Goal: Transaction & Acquisition: Book appointment/travel/reservation

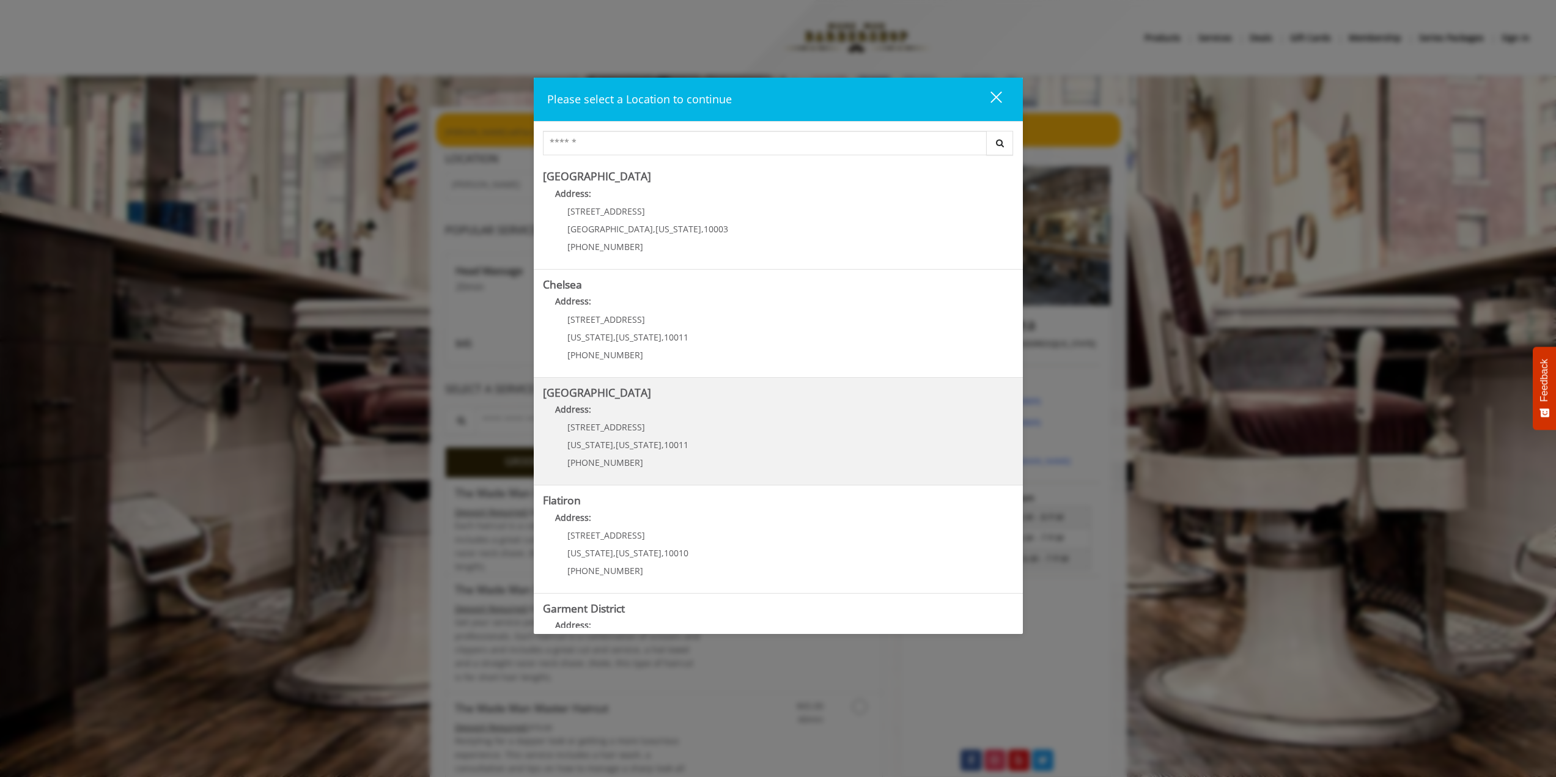
scroll to position [73, 0]
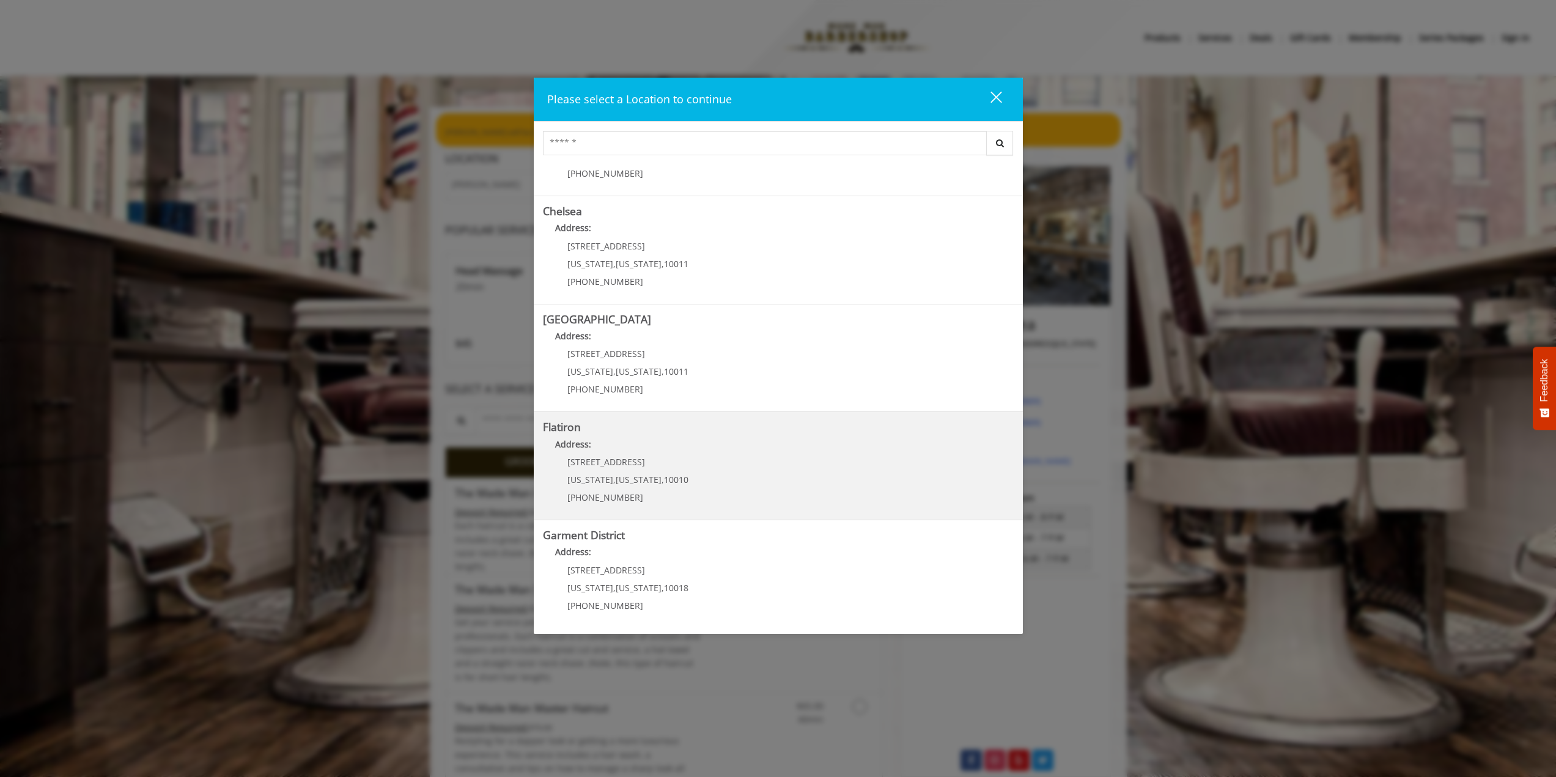
click at [614, 442] on "Address:" at bounding box center [778, 448] width 471 height 20
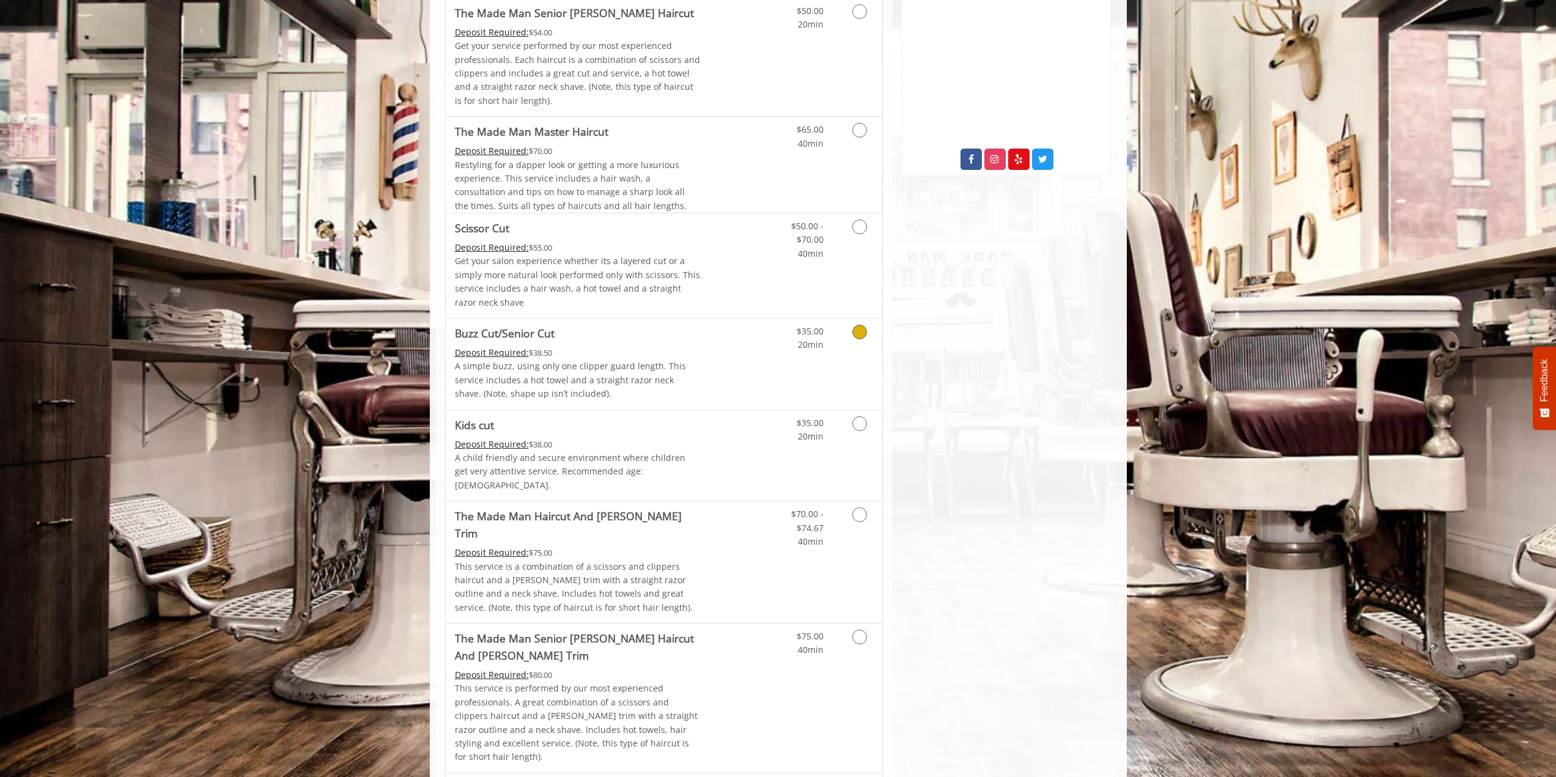
scroll to position [428, 0]
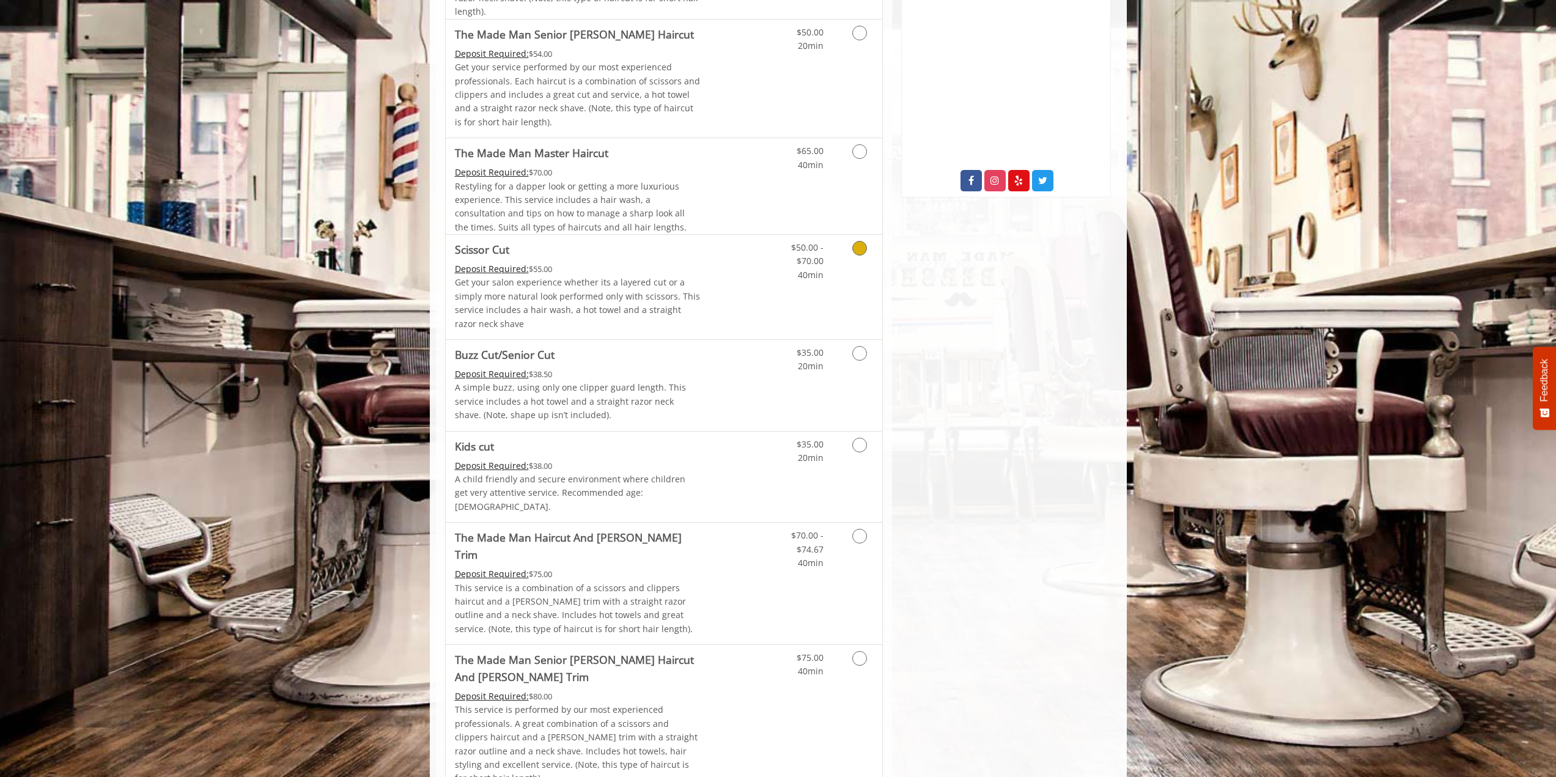
click at [863, 248] on icon "Grooming services" at bounding box center [859, 248] width 15 height 15
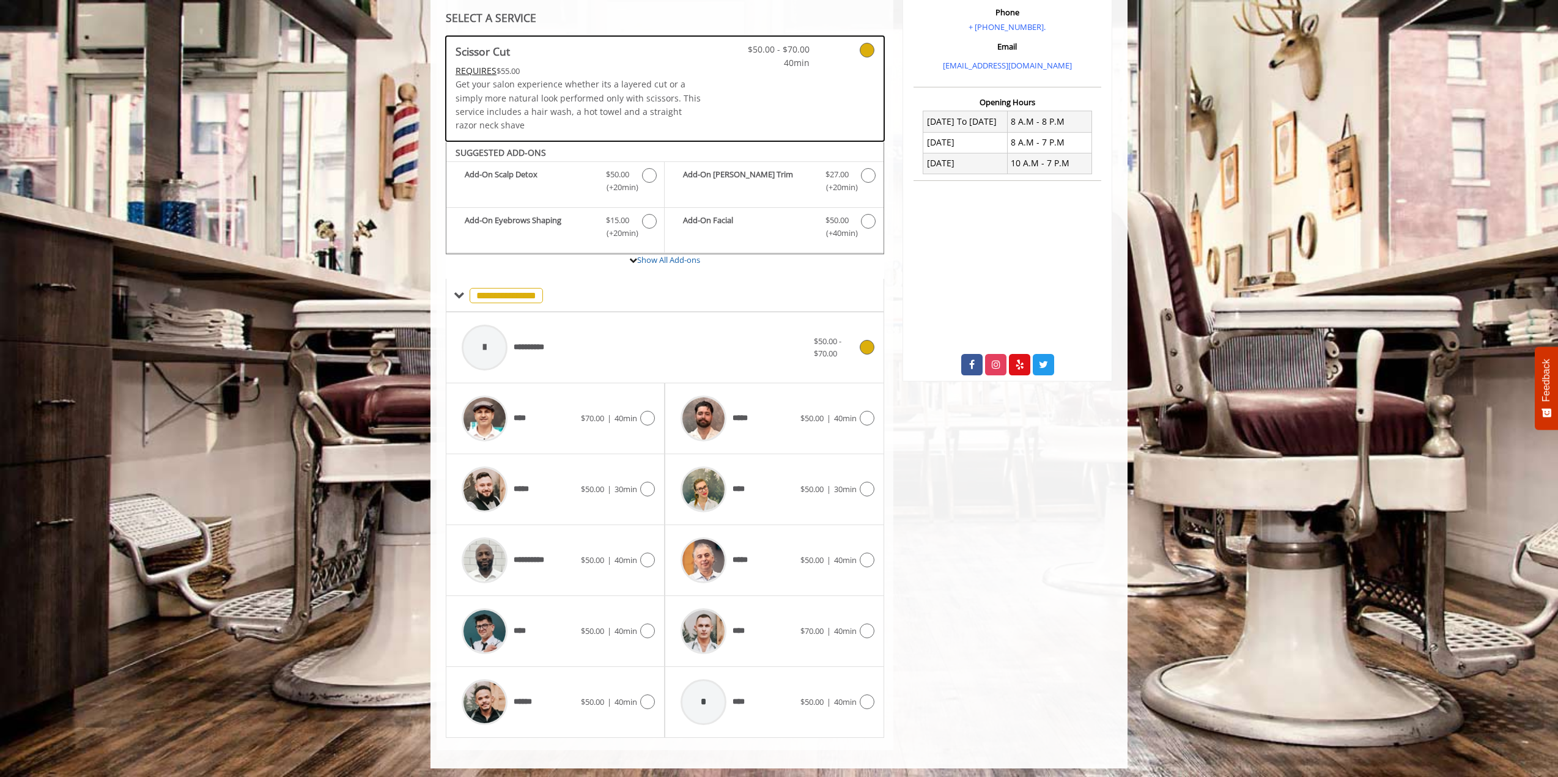
scroll to position [248, 0]
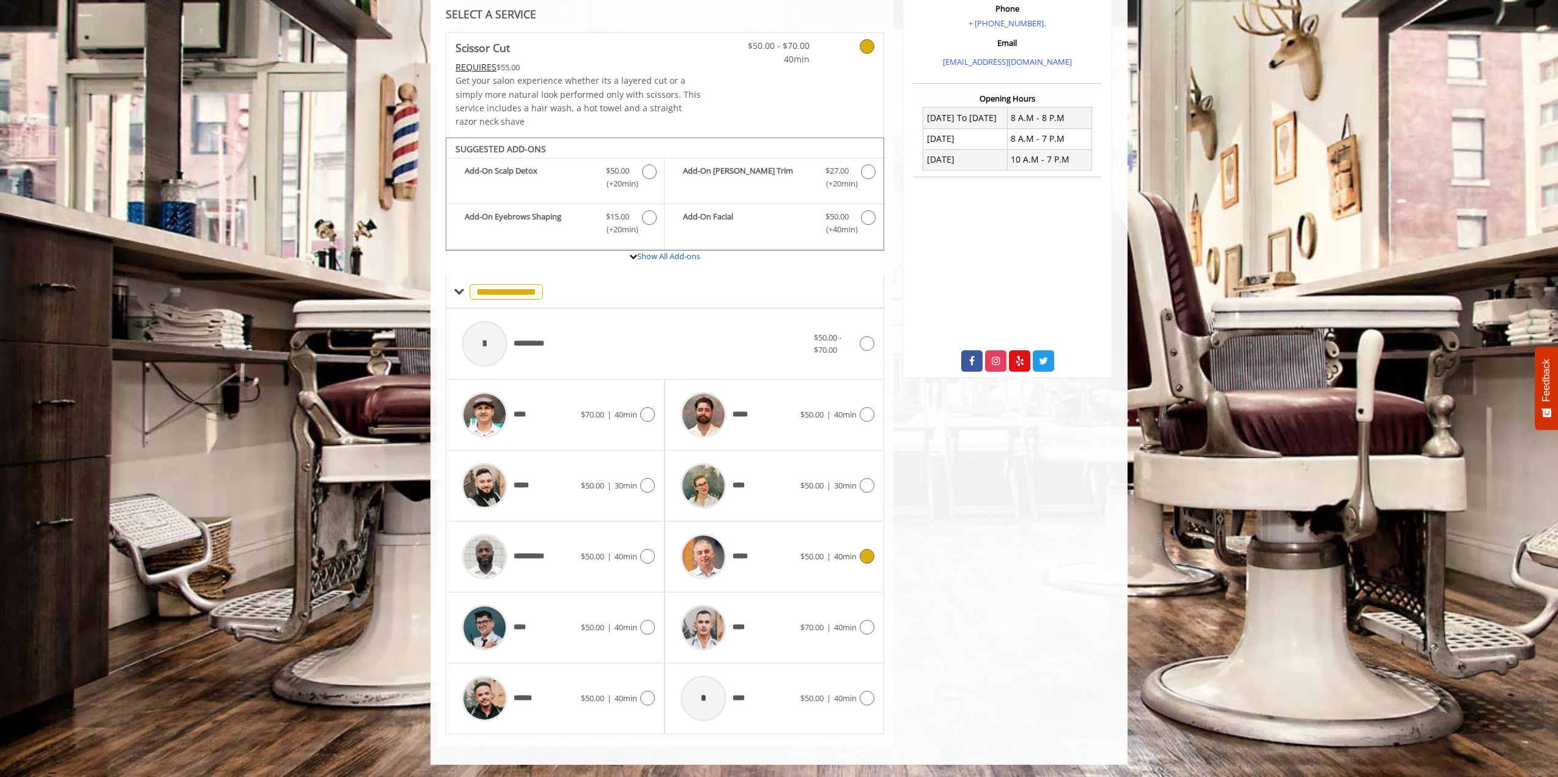
click at [873, 555] on icon at bounding box center [867, 556] width 15 height 15
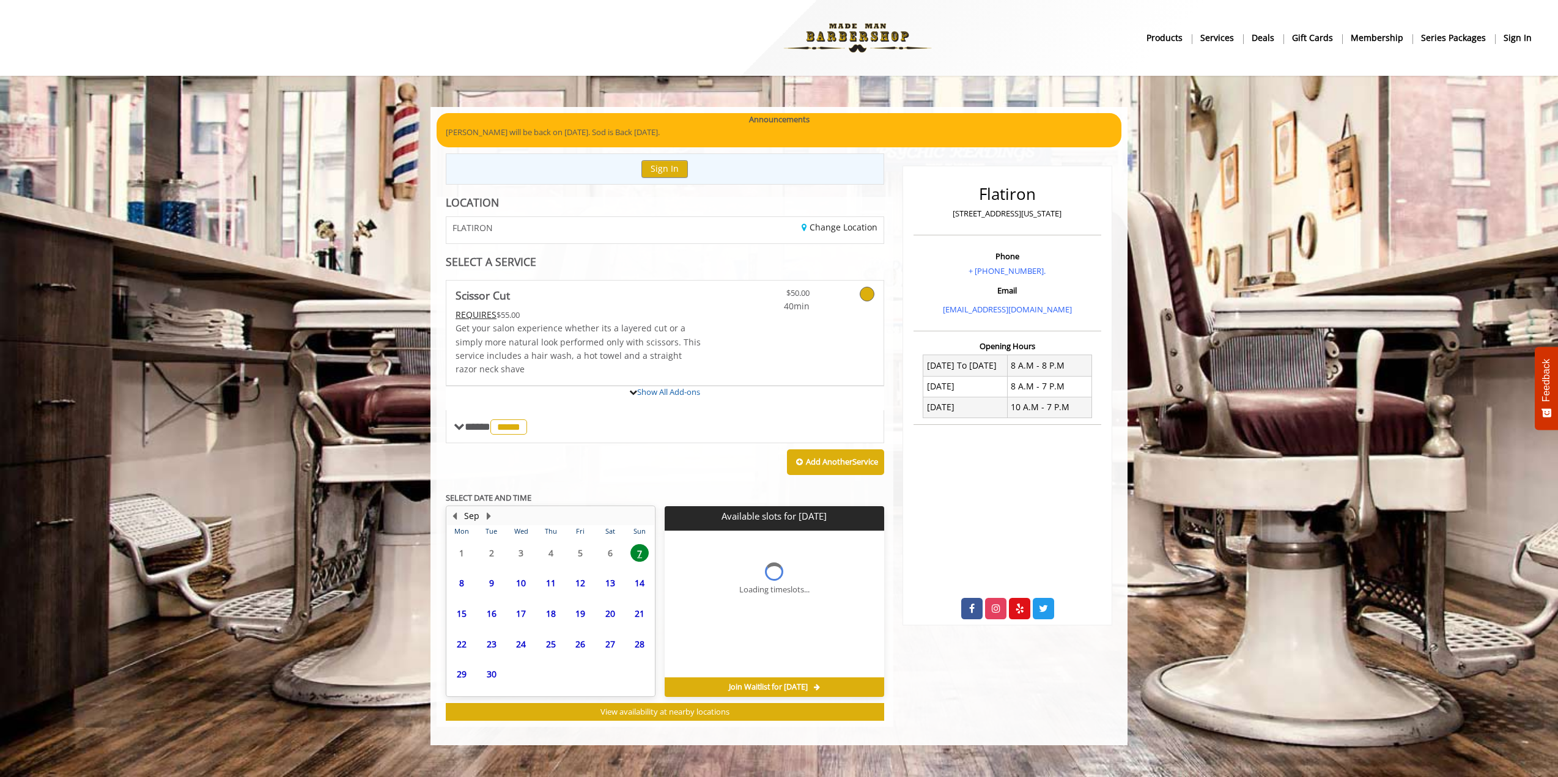
scroll to position [0, 0]
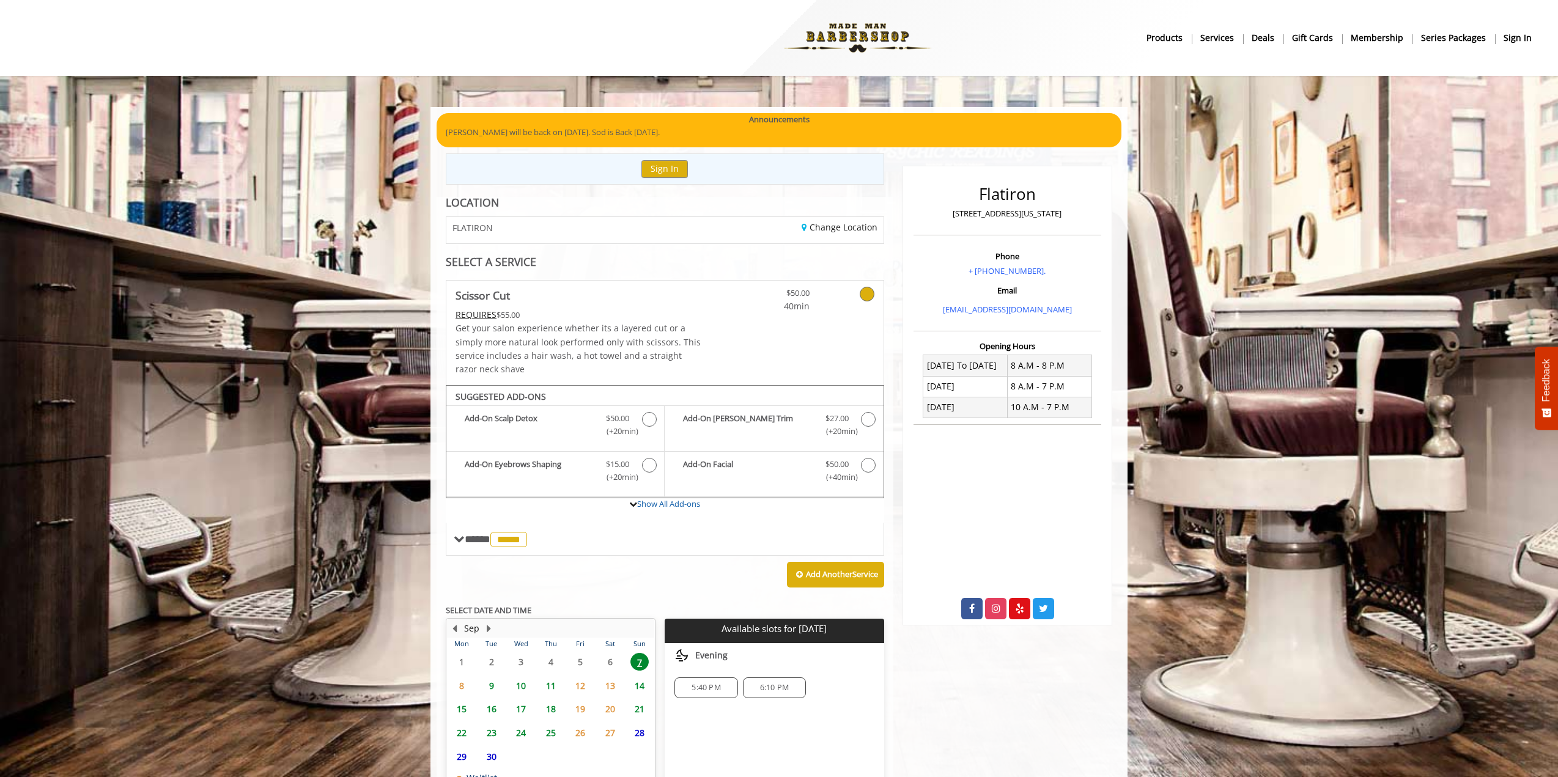
click at [492, 687] on span "9" at bounding box center [491, 686] width 18 height 18
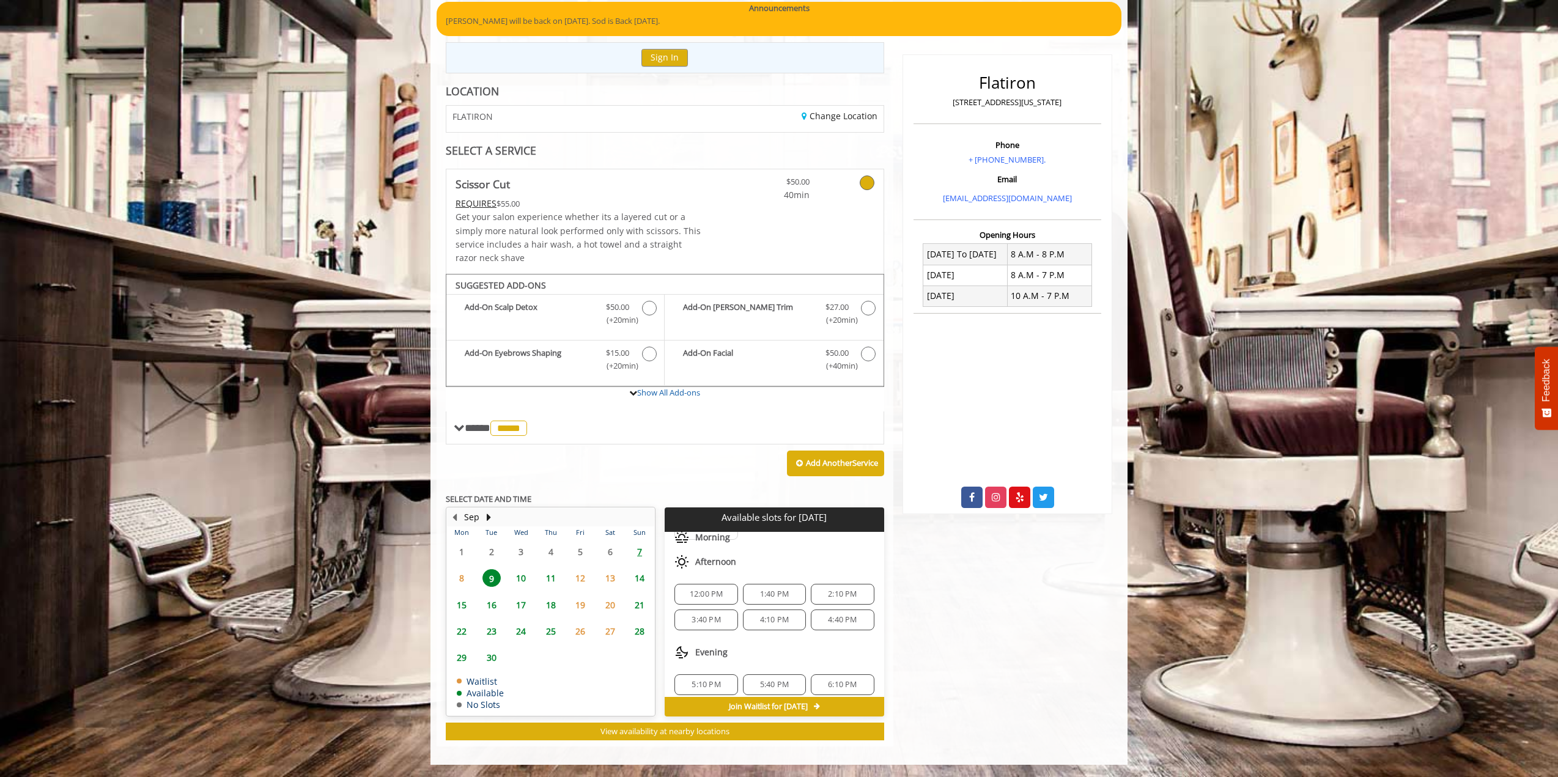
scroll to position [132, 0]
